Goal: Book appointment/travel/reservation

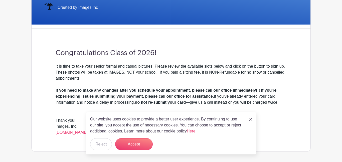
scroll to position [107, 0]
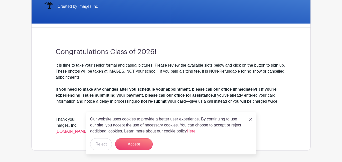
click at [249, 122] on div "Our website uses cookies to provide a better user experience. By continuing to …" at bounding box center [171, 133] width 170 height 43
click at [252, 119] on img at bounding box center [250, 119] width 3 height 3
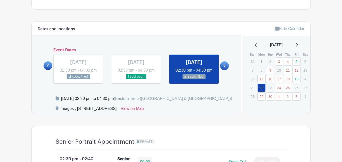
scroll to position [248, 0]
click at [223, 67] on icon at bounding box center [224, 66] width 2 height 4
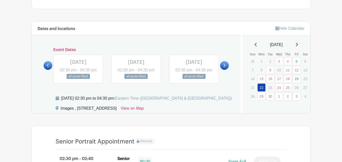
click at [223, 67] on icon at bounding box center [224, 66] width 2 height 4
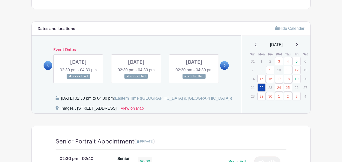
click at [223, 67] on icon at bounding box center [224, 66] width 2 height 4
click at [78, 79] on link at bounding box center [78, 79] width 0 height 0
click at [48, 67] on icon at bounding box center [48, 65] width 2 height 3
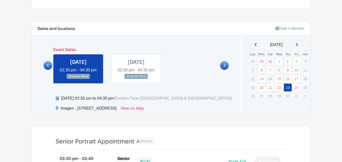
click at [49, 67] on icon at bounding box center [48, 66] width 2 height 4
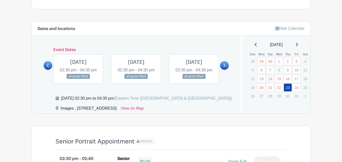
click at [223, 70] on link at bounding box center [224, 65] width 9 height 9
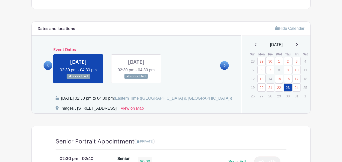
click at [47, 67] on icon at bounding box center [48, 66] width 2 height 4
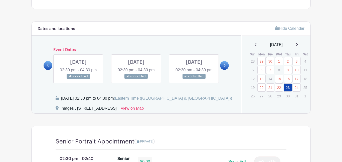
click at [47, 67] on icon at bounding box center [48, 66] width 2 height 4
click at [48, 66] on link at bounding box center [48, 65] width 9 height 9
